Goal: Information Seeking & Learning: Learn about a topic

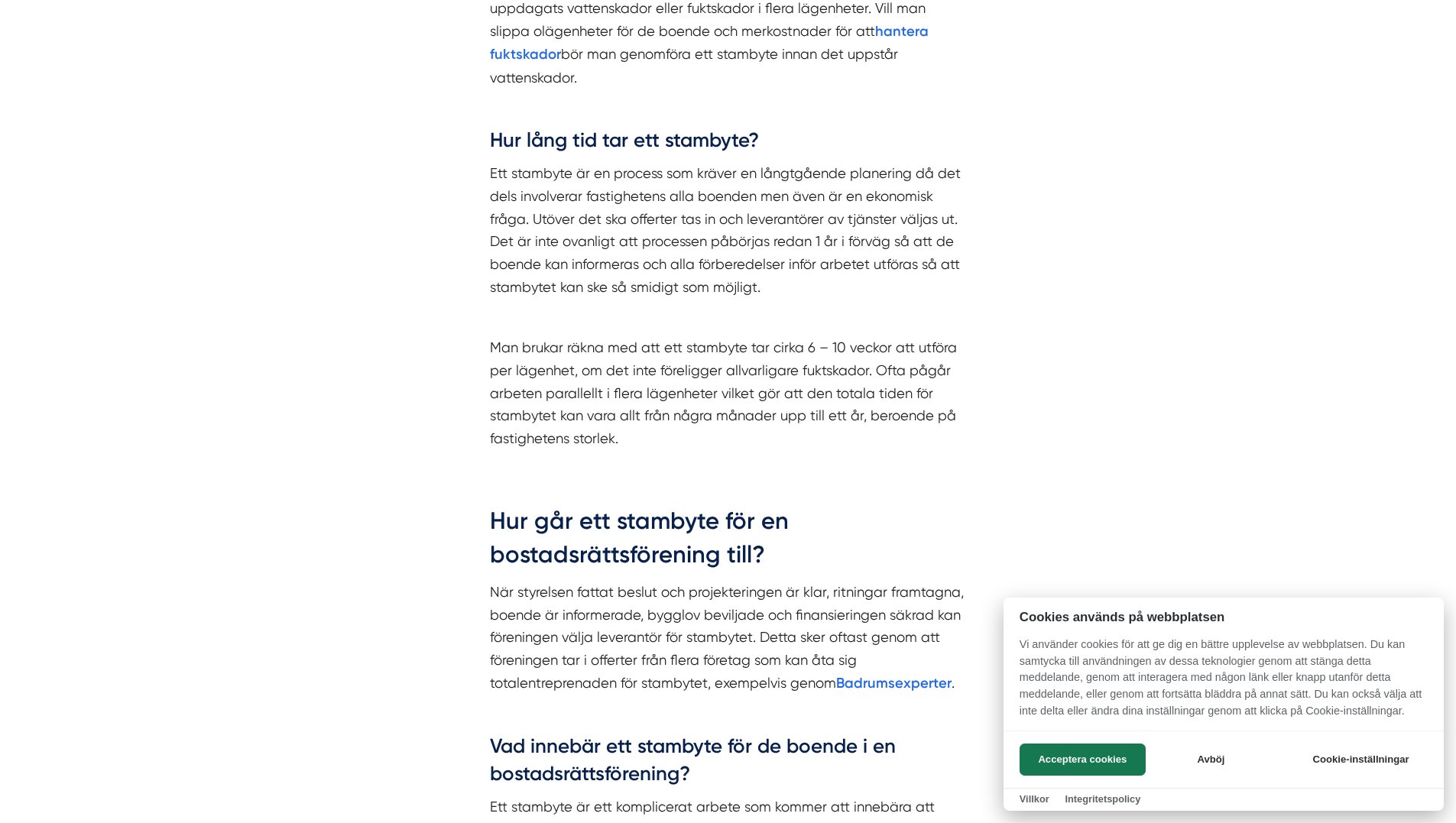
scroll to position [1391, 0]
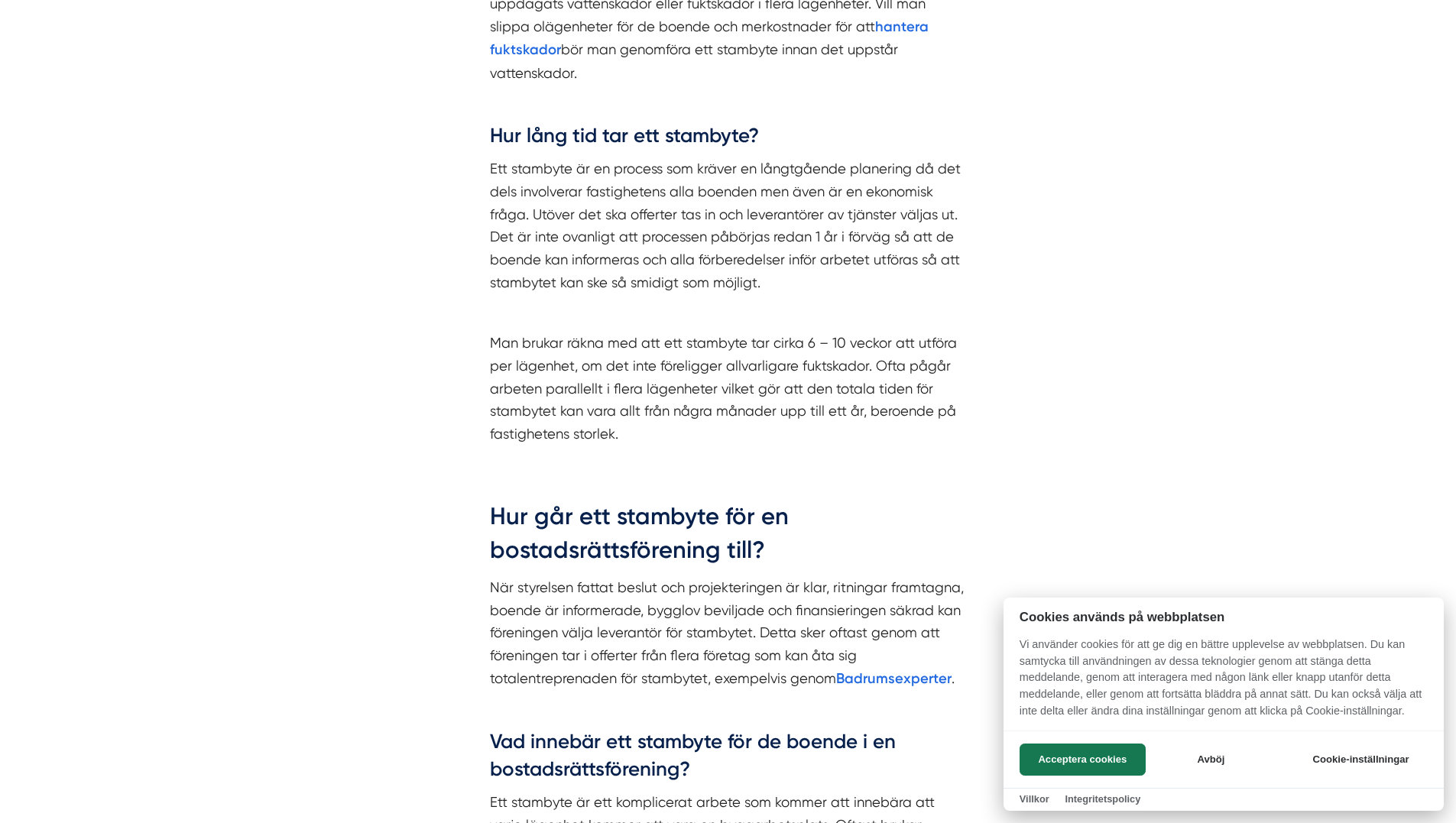
click at [332, 514] on div at bounding box center [728, 412] width 1456 height 823
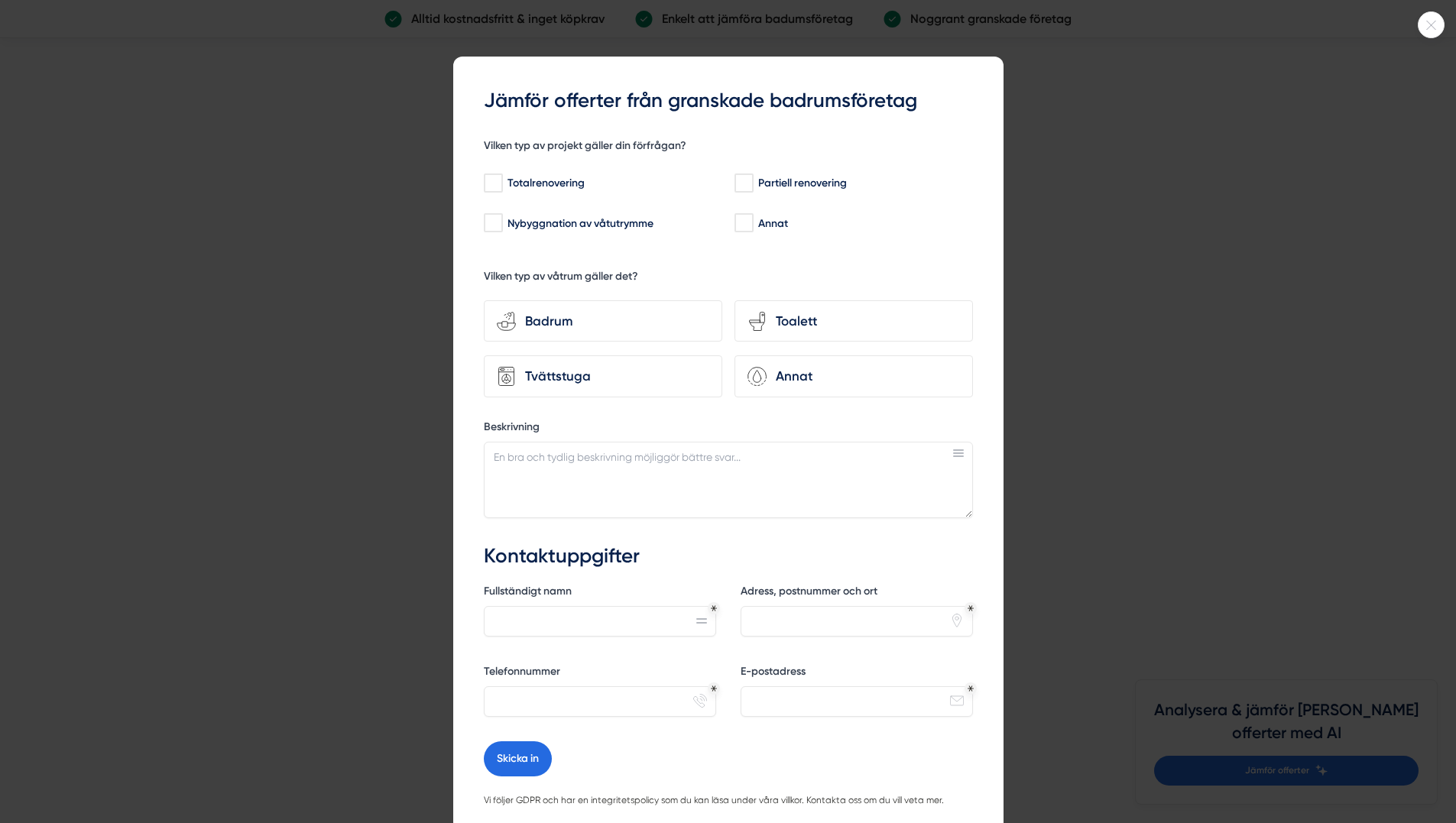
scroll to position [2630, 0]
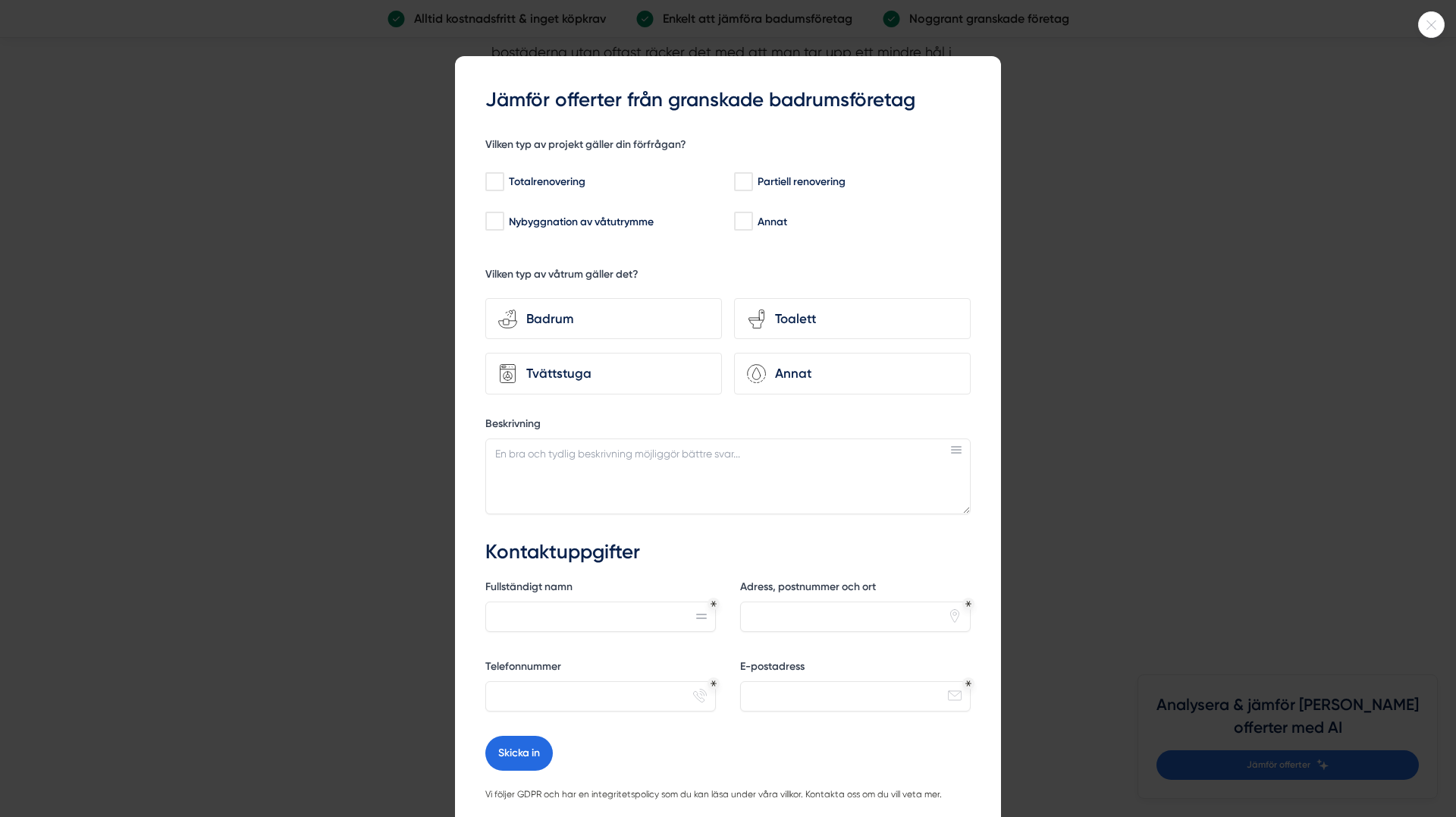
click at [229, 500] on div at bounding box center [728, 408] width 1456 height 817
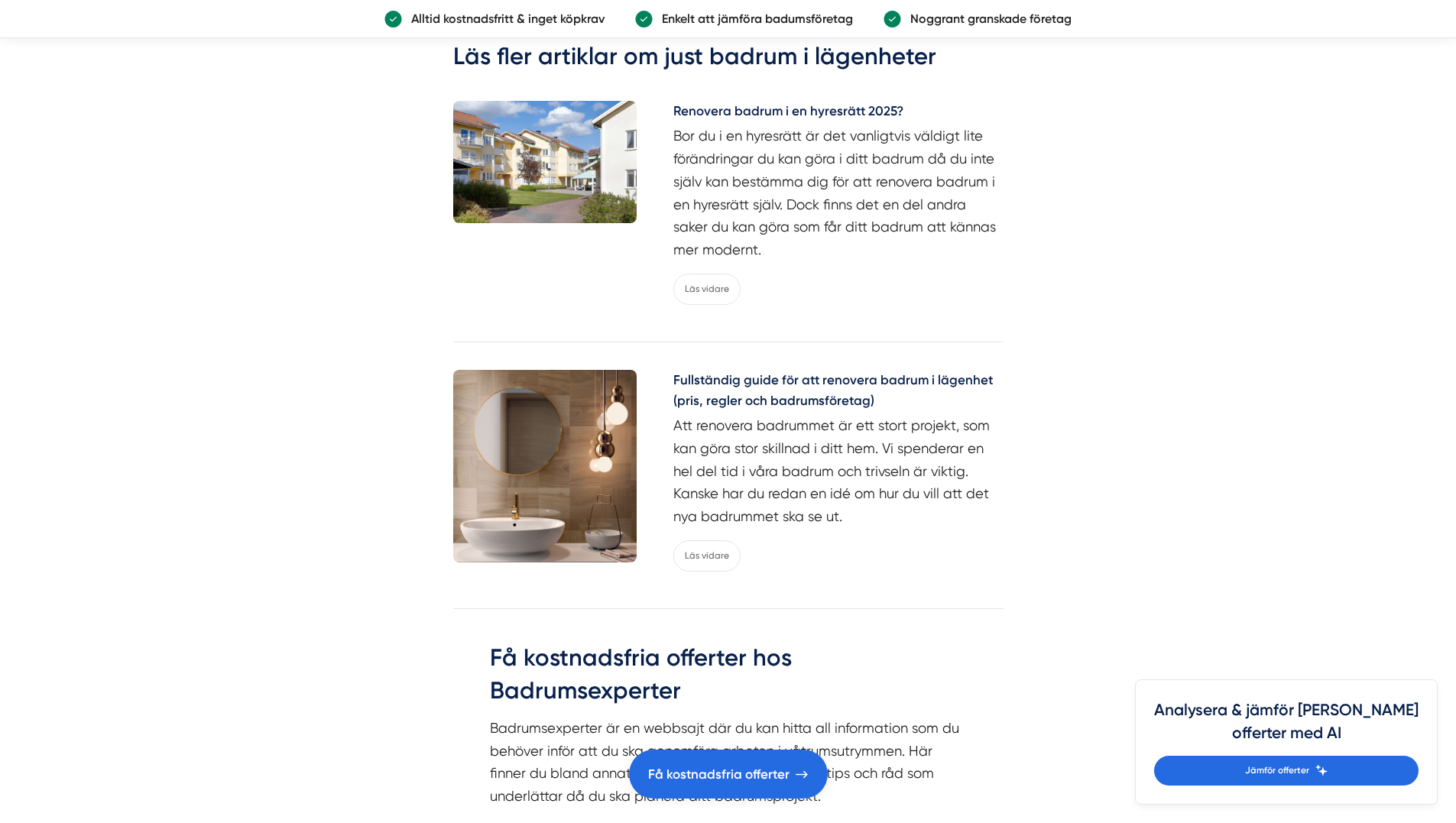
scroll to position [2784, 0]
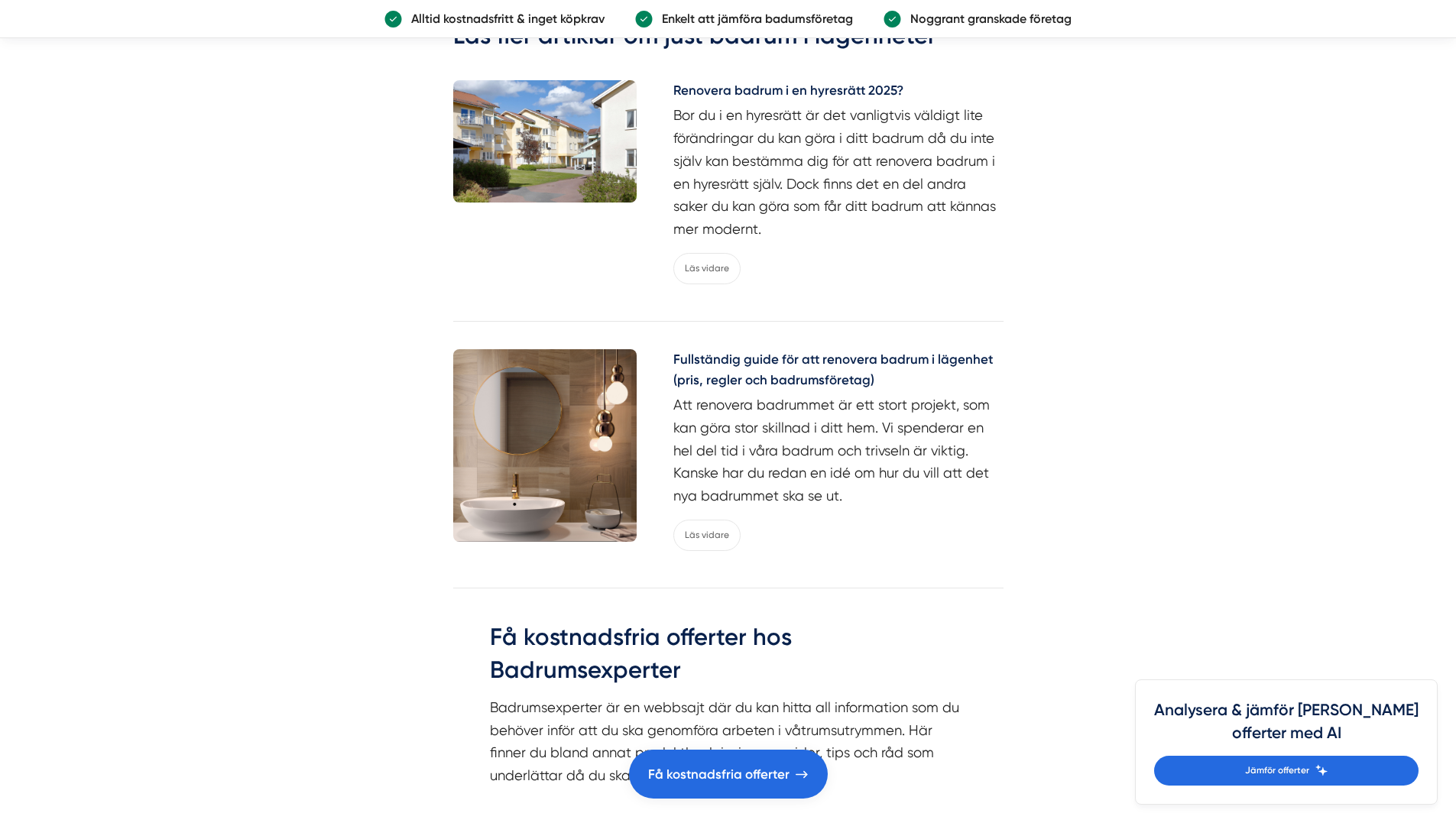
click at [851, 349] on h5 "Fullständig guide för att renovera badrum i lägenhet (pris, regler och badrumsf…" at bounding box center [838, 371] width 330 height 45
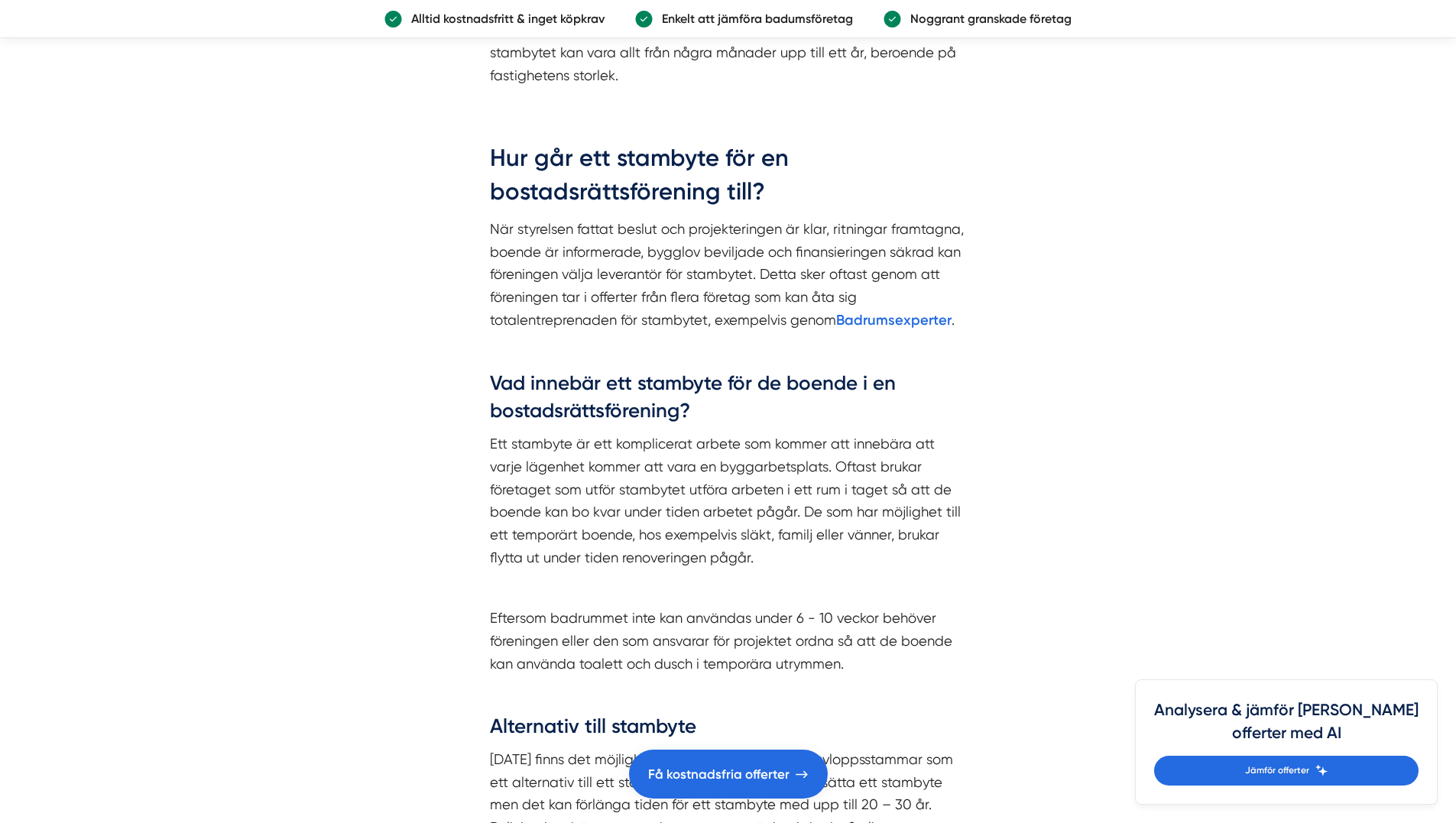
scroll to position [1743, 0]
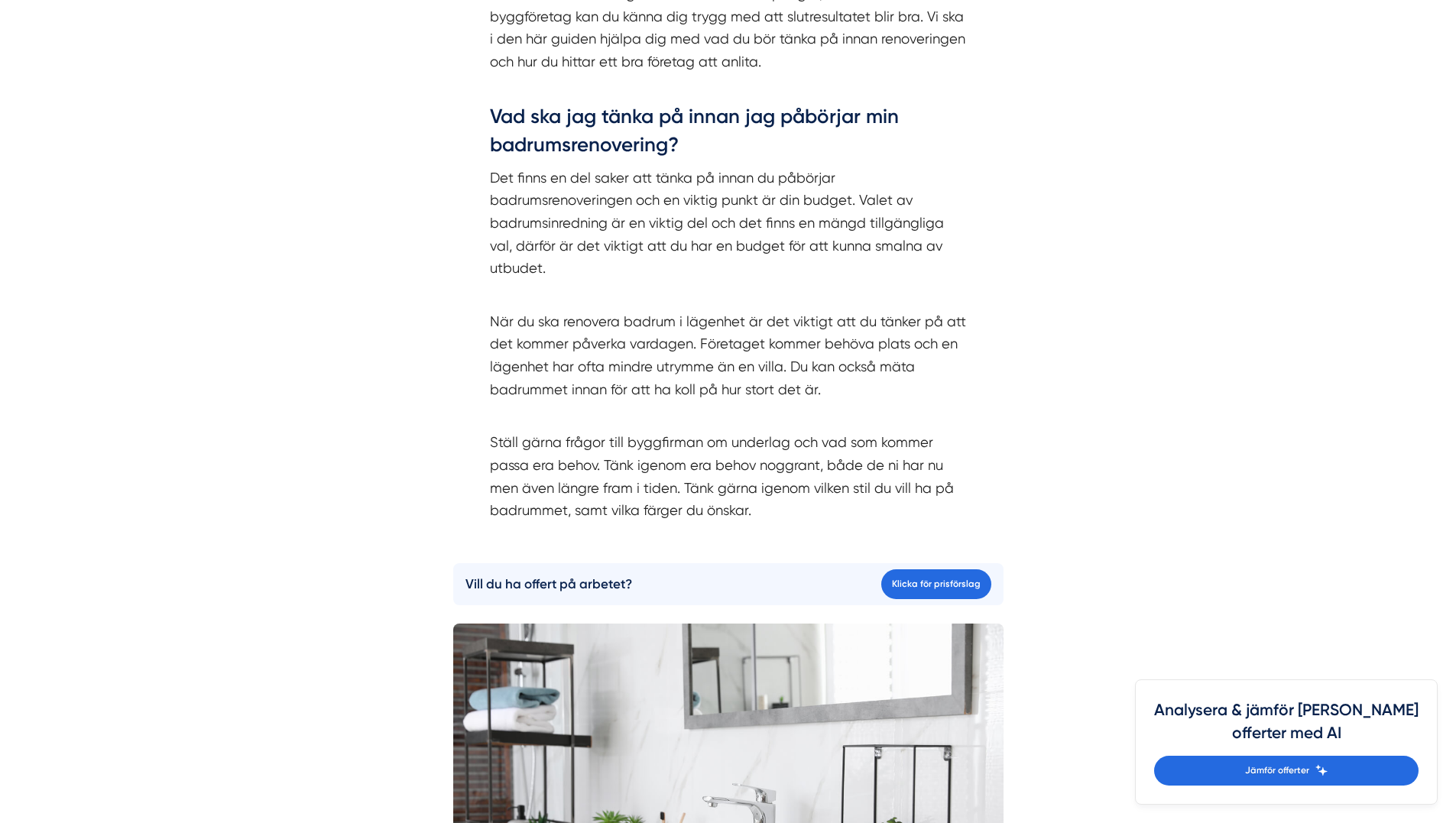
scroll to position [1909, 0]
click at [824, 170] on p "Det finns en del saker att tänka på innan du påbörjar badrumsrenoveringen och e…" at bounding box center [728, 222] width 477 height 113
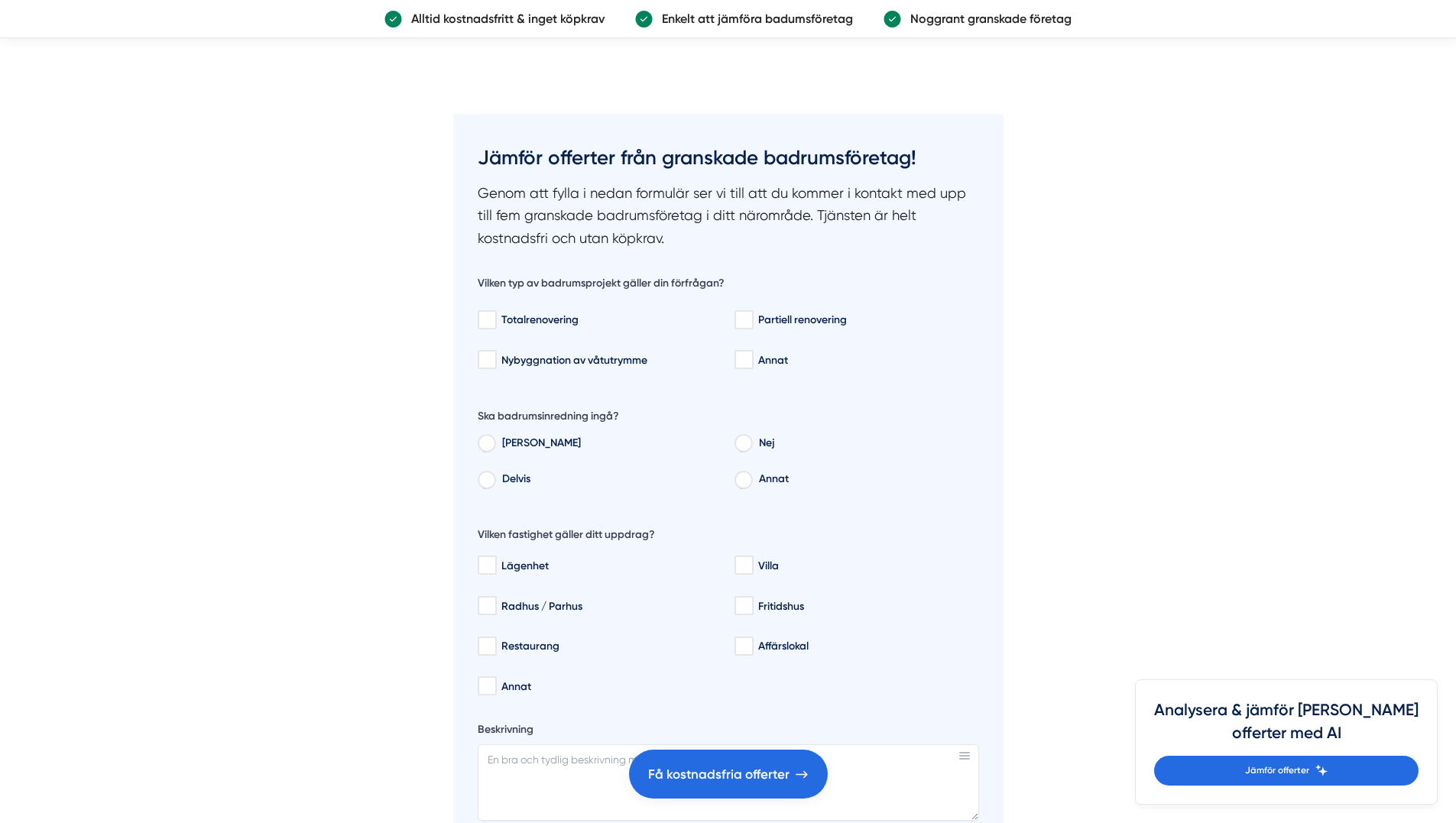
scroll to position [6862, 0]
click at [824, 170] on h3 "Jämför offerter från granskade badrumsföretag!" at bounding box center [728, 159] width 501 height 43
drag, startPoint x: 824, startPoint y: 170, endPoint x: 319, endPoint y: 458, distance: 581.4
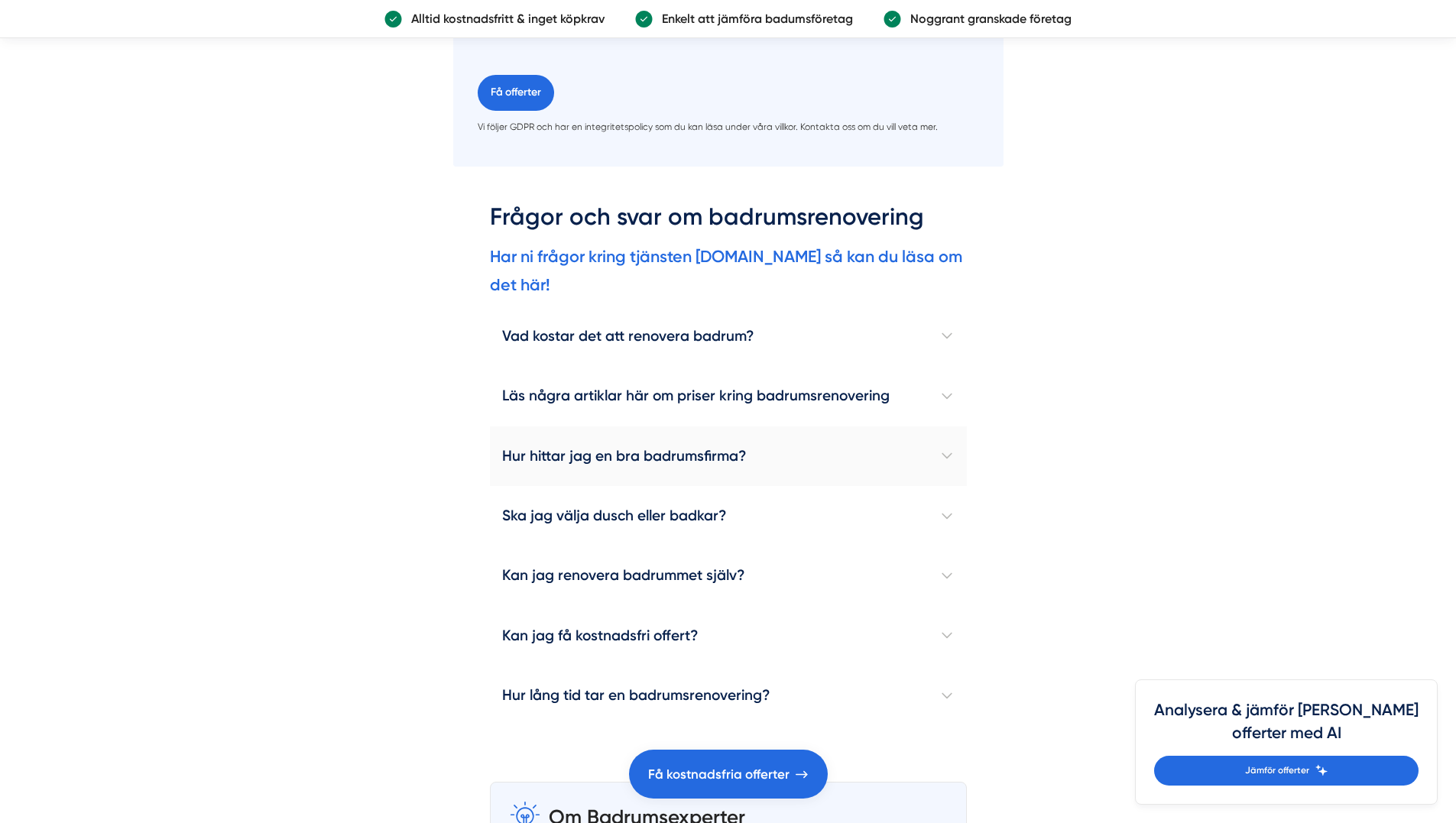
scroll to position [8061, 0]
click at [600, 450] on h4 "Hur hittar jag en bra badrumsfirma?" at bounding box center [728, 455] width 477 height 60
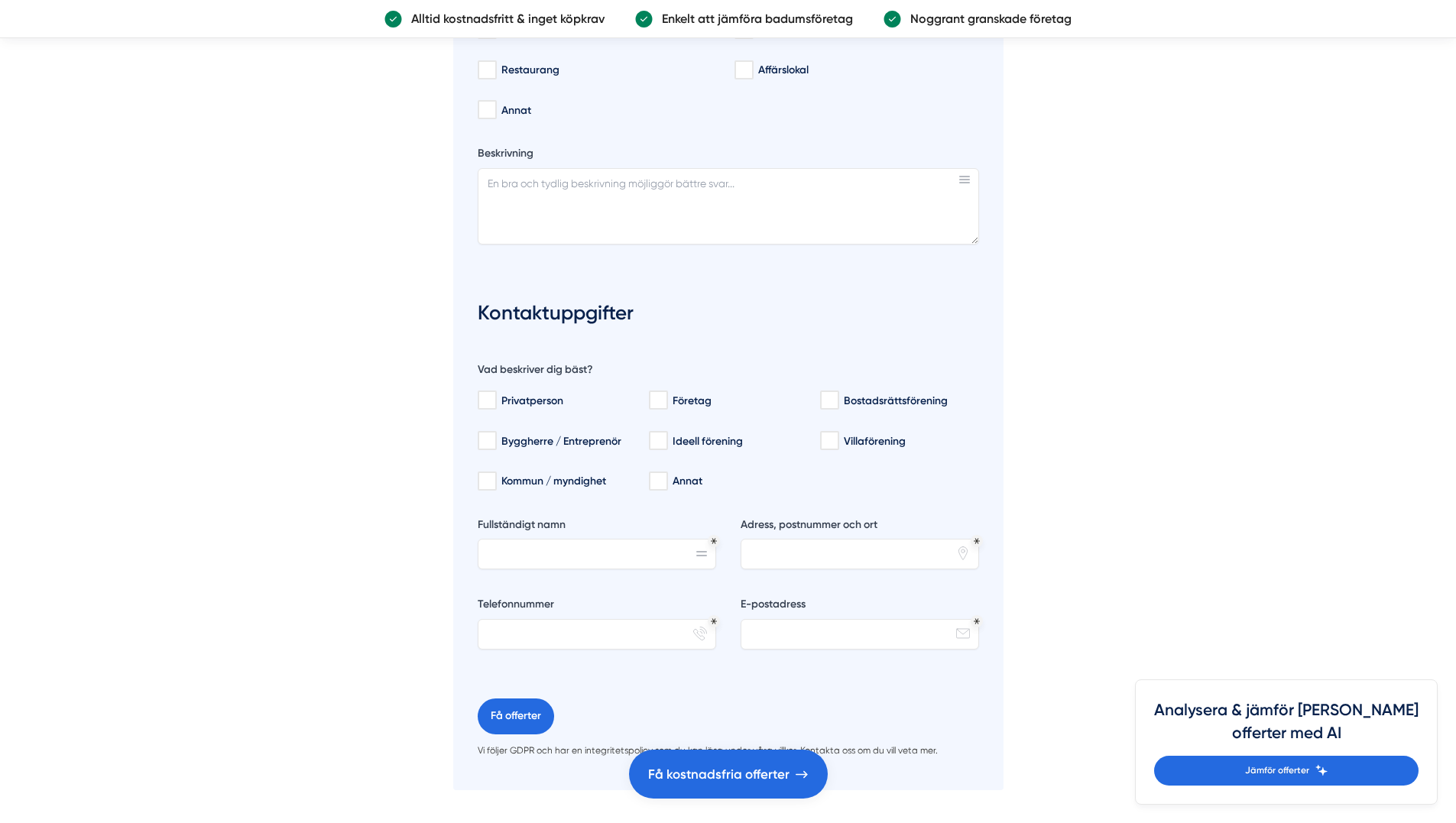
scroll to position [7436, 0]
